Goal: Obtain resource: Obtain resource

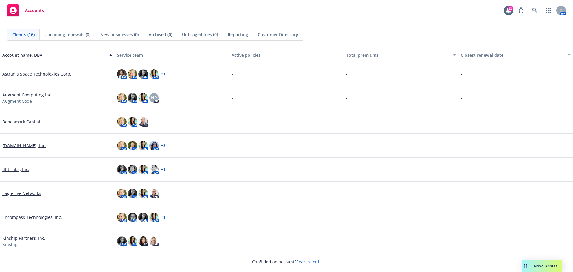
click at [20, 93] on link "Augment Computing Inc." at bounding box center [27, 95] width 50 height 6
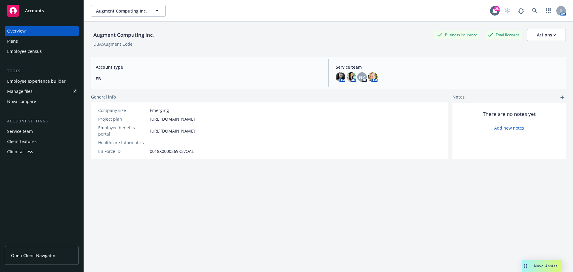
click at [225, 248] on div "Augment Computing Inc. Business Insurance Total Rewards Actions DBA: Augment Co…" at bounding box center [328, 154] width 475 height 265
click at [536, 261] on div "Nova Assist" at bounding box center [542, 266] width 41 height 12
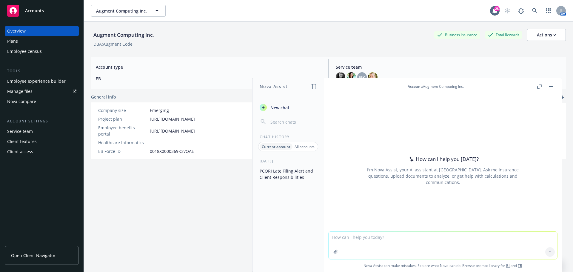
click at [274, 173] on button "PCORI Late Filing Alert and Client Responsibilities" at bounding box center [288, 174] width 62 height 16
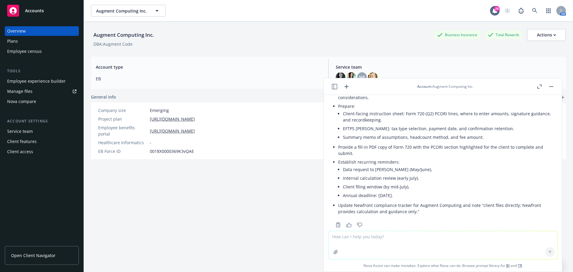
scroll to position [855, 0]
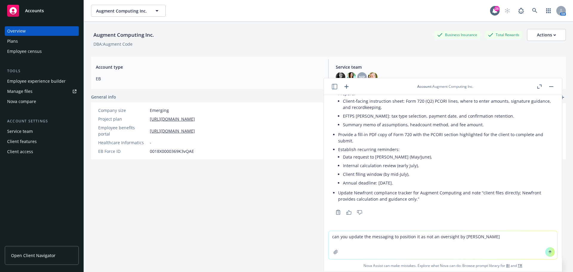
type textarea "can you update the messaging to position it as not an oversight by Newfront"
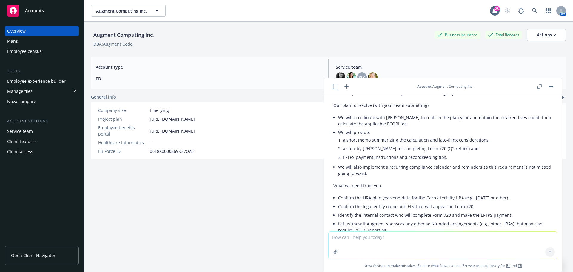
scroll to position [1193, 0]
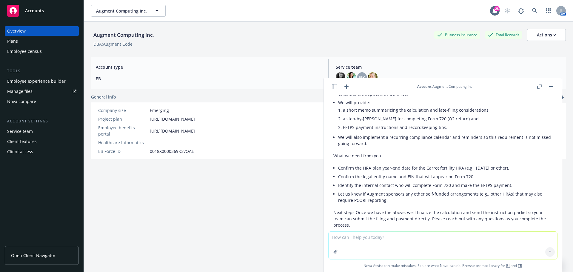
click at [365, 240] on textarea at bounding box center [443, 245] width 229 height 27
type textarea "c"
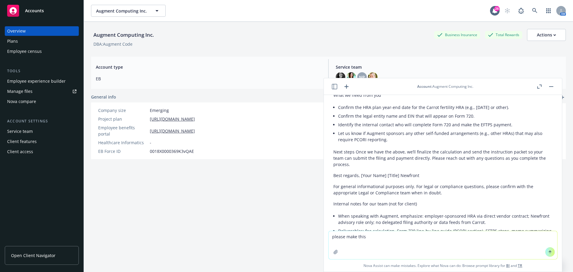
scroll to position [1313, 0]
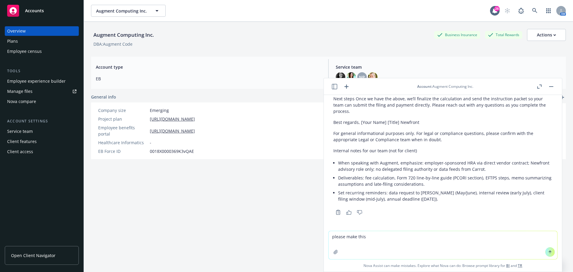
click at [367, 239] on textarea "please make this" at bounding box center [443, 245] width 229 height 28
type textarea "please make this response much shorter and simplified."
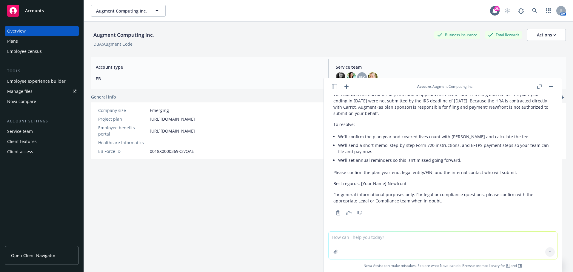
scroll to position [1469, 0]
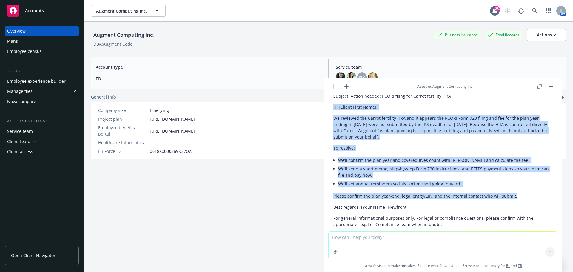
drag, startPoint x: 510, startPoint y: 202, endPoint x: 332, endPoint y: 113, distance: 198.9
click at [332, 113] on div "Here’s a shorter, simplified client email you can use. Subject: Action needed: …" at bounding box center [443, 159] width 229 height 161
copy div "Hi [Client First Name], We reviewed the Carrot fertility HRA and it appears the…"
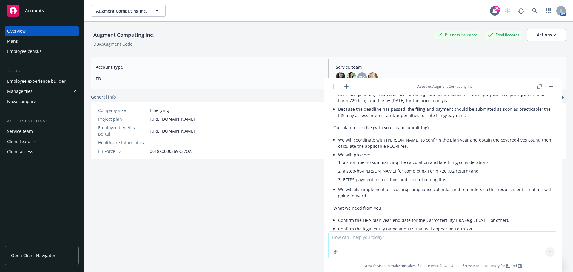
scroll to position [1499, 0]
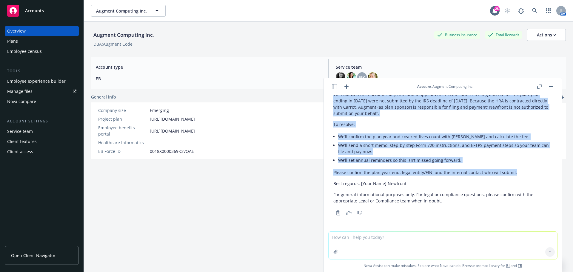
click at [12, 50] on div "Employee census" at bounding box center [24, 52] width 35 height 10
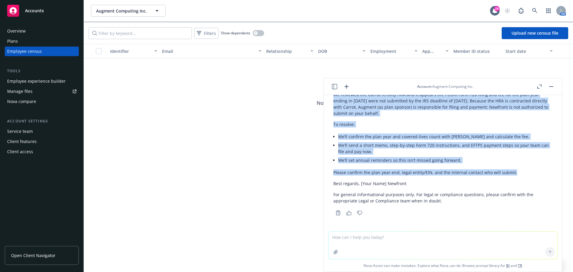
click at [14, 32] on div "Overview" at bounding box center [16, 31] width 19 height 10
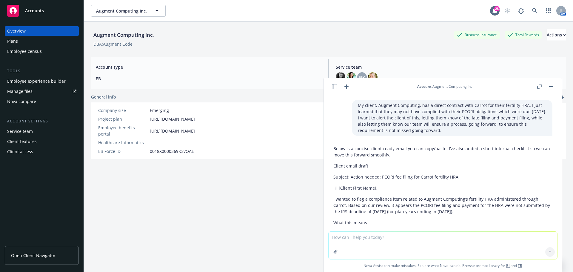
scroll to position [1499, 0]
